Goal: Entertainment & Leisure: Consume media (video, audio)

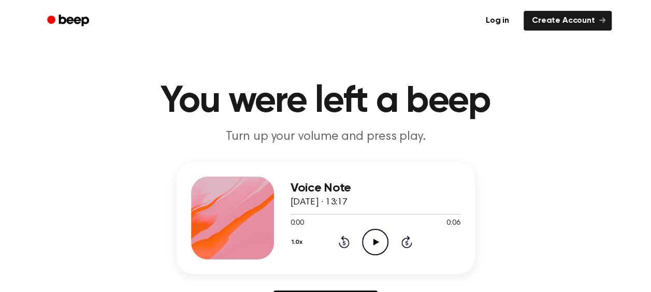
click at [373, 237] on icon "Play Audio" at bounding box center [375, 242] width 26 height 26
click at [373, 235] on icon "Pause Audio" at bounding box center [375, 242] width 26 height 26
click at [373, 235] on icon "Play Audio" at bounding box center [375, 242] width 26 height 26
click at [383, 233] on icon "Play Audio" at bounding box center [375, 242] width 26 height 26
click at [376, 242] on icon at bounding box center [377, 242] width 6 height 7
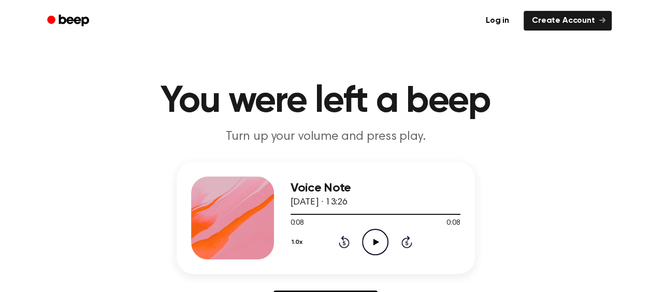
click at [378, 232] on icon "Play Audio" at bounding box center [375, 242] width 26 height 26
click at [376, 239] on icon "Play Audio" at bounding box center [375, 242] width 26 height 26
